Goal: Information Seeking & Learning: Learn about a topic

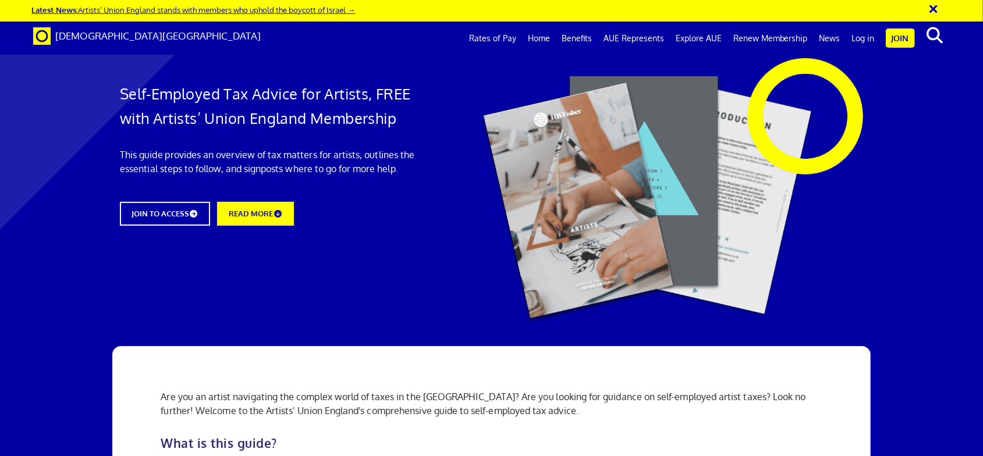
scroll to position [1672, 0]
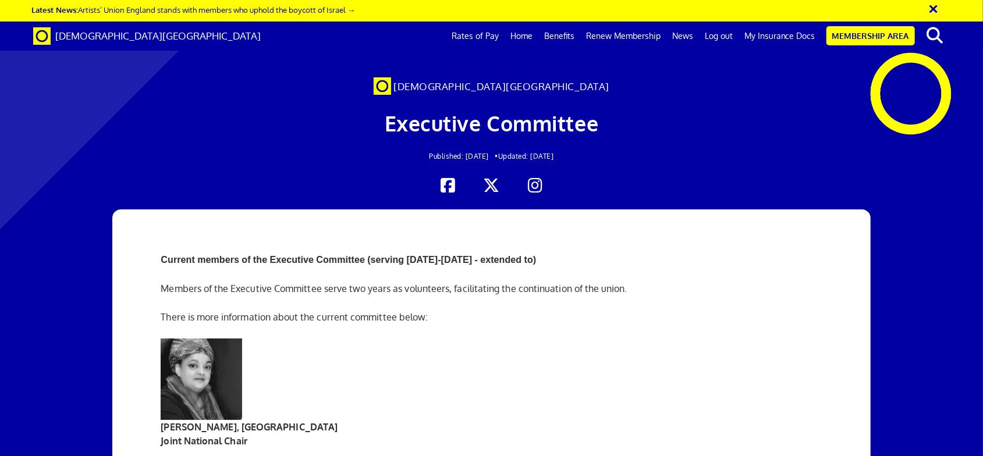
scroll to position [0, 12]
click at [617, 38] on link "Renew Membership" at bounding box center [624, 36] width 86 height 29
click at [118, 37] on span "[DEMOGRAPHIC_DATA][GEOGRAPHIC_DATA]" at bounding box center [158, 36] width 206 height 12
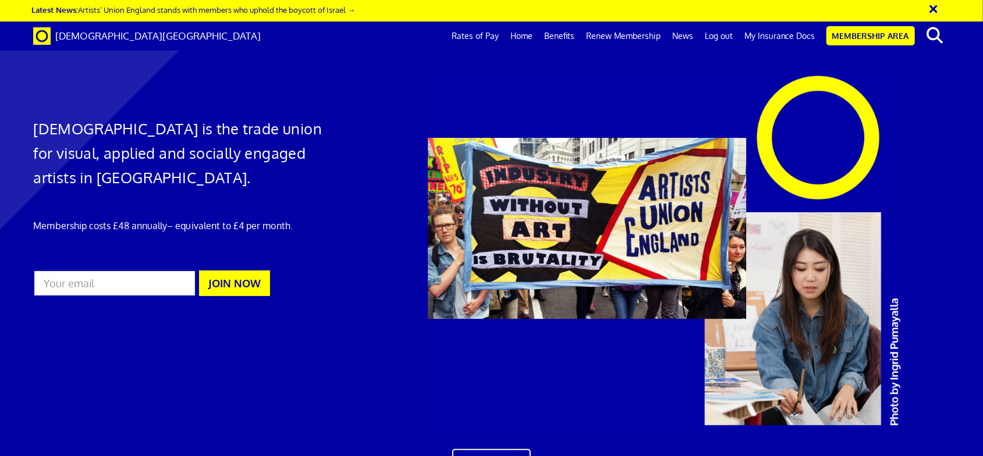
scroll to position [612, 0]
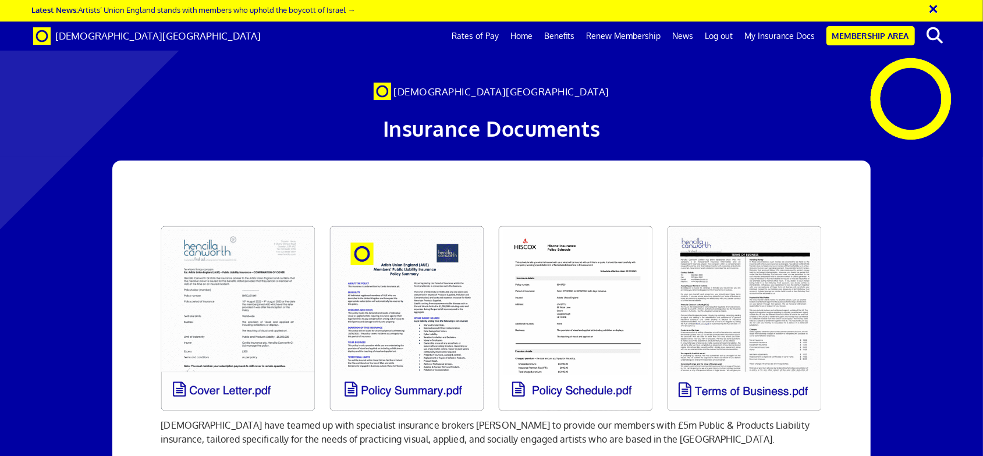
scroll to position [0, 12]
click at [933, 8] on button "×" at bounding box center [942, 7] width 29 height 19
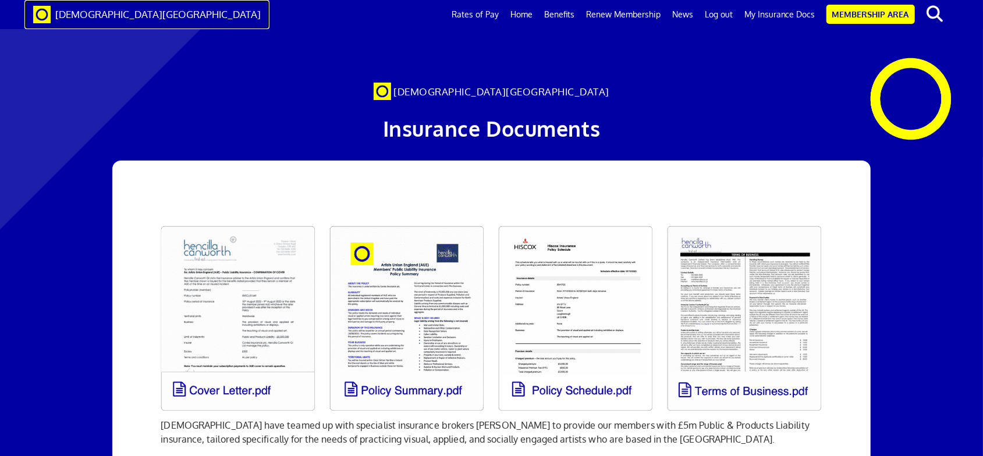
click at [94, 11] on span "[DEMOGRAPHIC_DATA][GEOGRAPHIC_DATA]" at bounding box center [158, 14] width 206 height 12
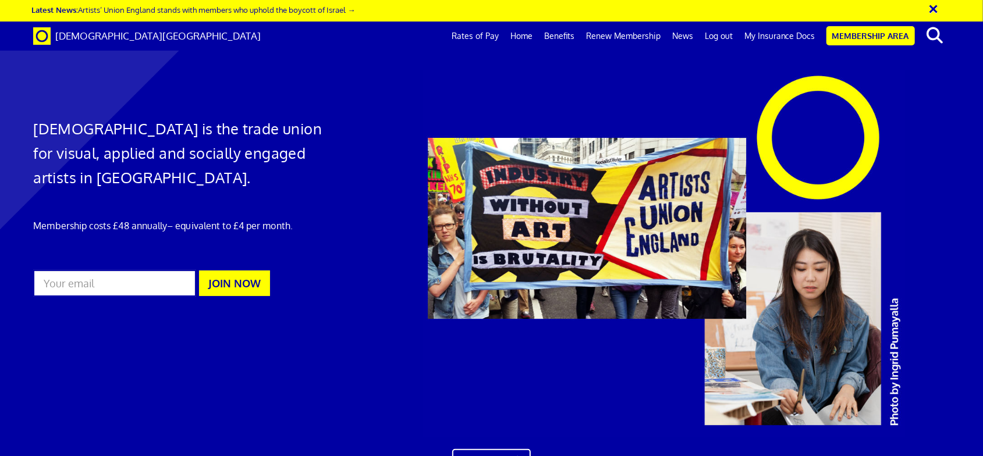
scroll to position [1776, 0]
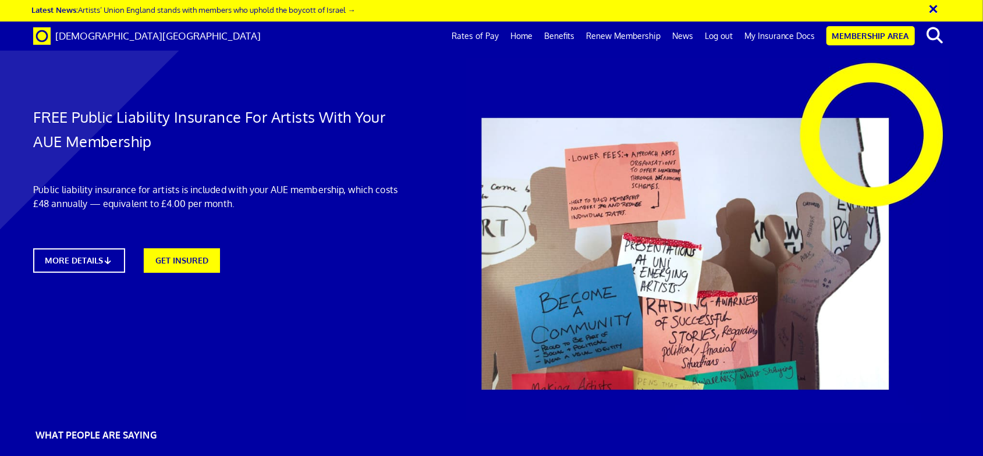
scroll to position [1332, 0]
